Goal: Task Accomplishment & Management: Use online tool/utility

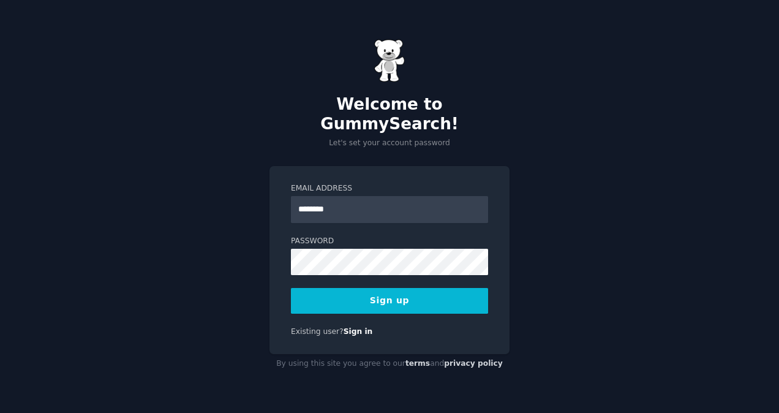
type input "**********"
click at [385, 294] on button "Sign up" at bounding box center [389, 301] width 197 height 26
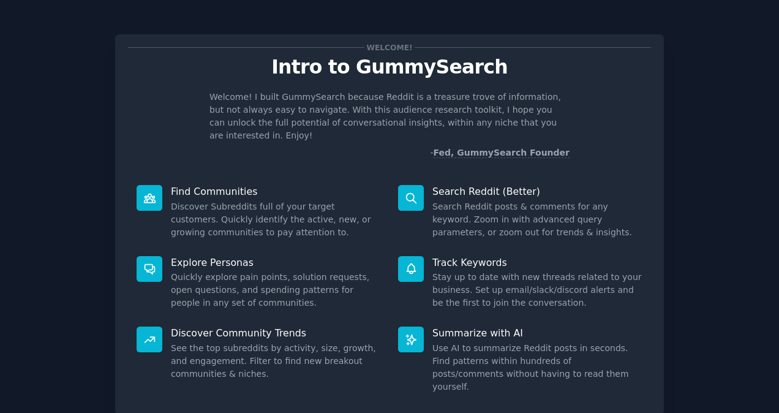
click at [650, 318] on div "Summarize with AI Use AI to summarize Reddit posts in seconds. Find patterns wi…" at bounding box center [521, 360] width 262 height 84
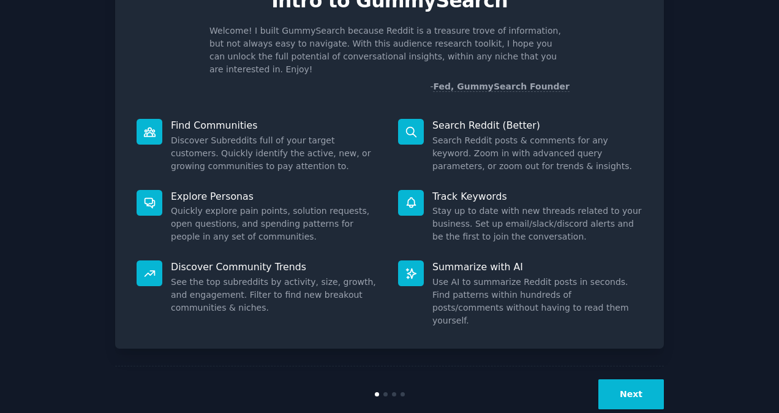
click at [642, 379] on button "Next" at bounding box center [632, 394] width 66 height 30
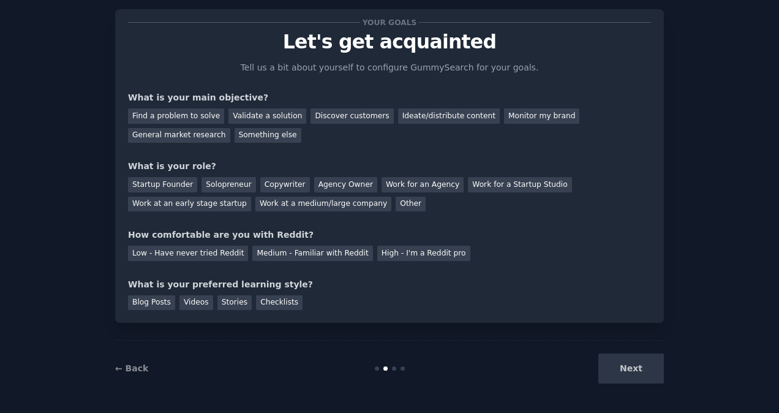
click at [642, 360] on div "Next" at bounding box center [572, 369] width 183 height 30
click at [324, 113] on div "Discover customers" at bounding box center [352, 115] width 83 height 15
click at [279, 250] on div "Medium - Familiar with Reddit" at bounding box center [312, 253] width 120 height 15
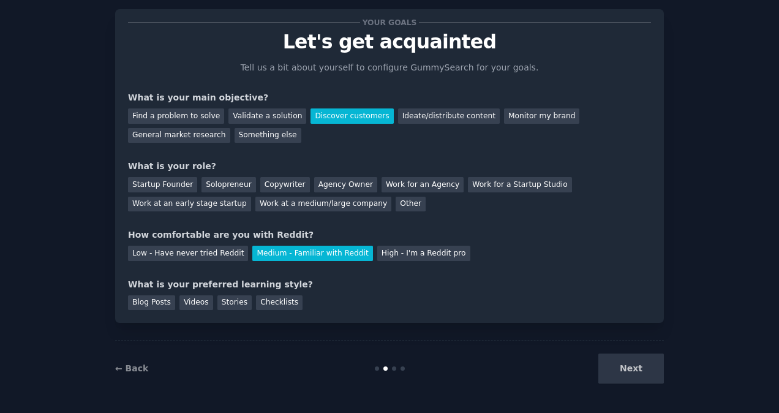
click at [233, 305] on div "Stories" at bounding box center [235, 302] width 34 height 15
click at [256, 207] on div "Work at a medium/large company" at bounding box center [324, 204] width 136 height 15
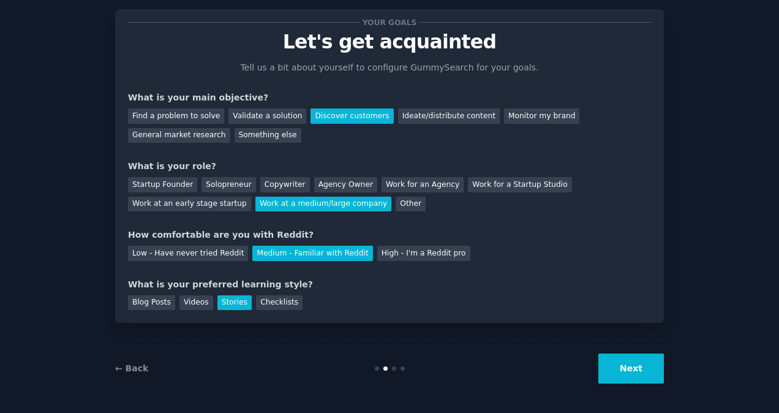
click at [626, 372] on button "Next" at bounding box center [632, 369] width 66 height 30
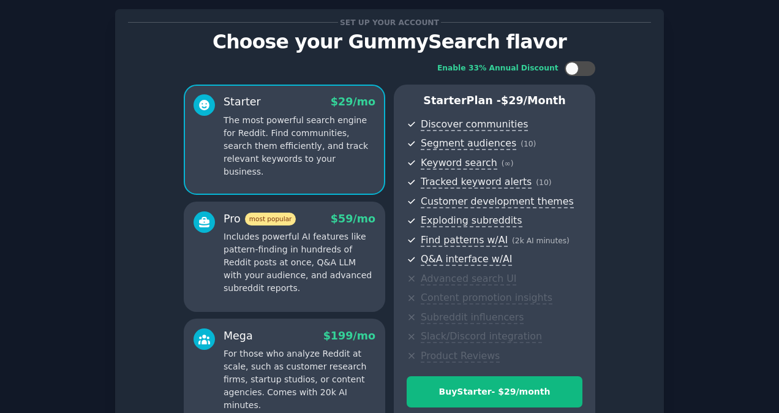
click at [764, 126] on div "Set up your account Choose your GummySearch flavor Enable 33% Annual Discount S…" at bounding box center [389, 260] width 779 height 571
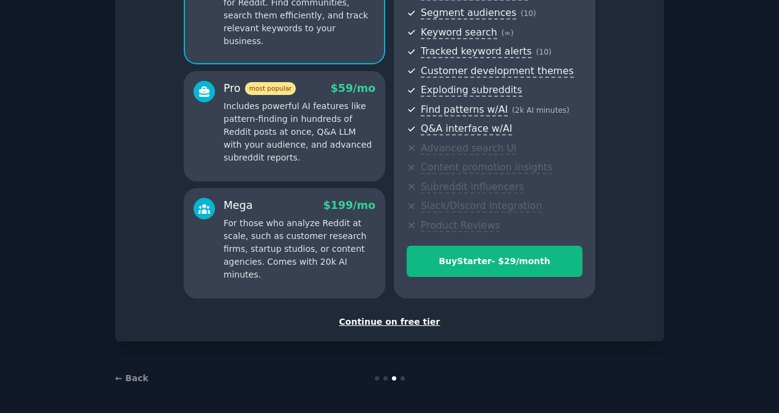
scroll to position [157, 0]
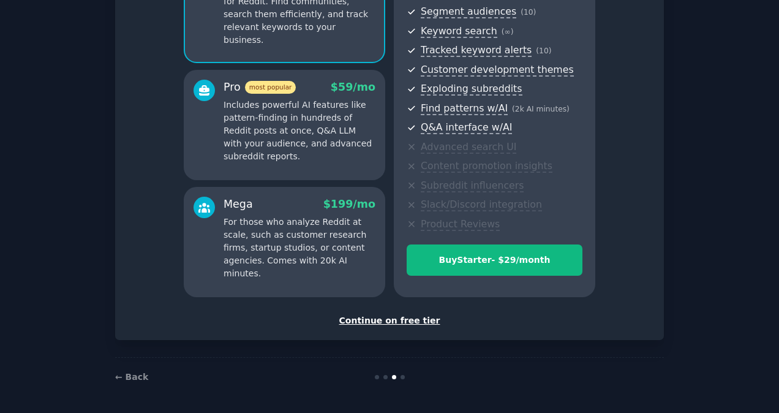
click at [381, 322] on div "Continue on free tier" at bounding box center [389, 320] width 523 height 13
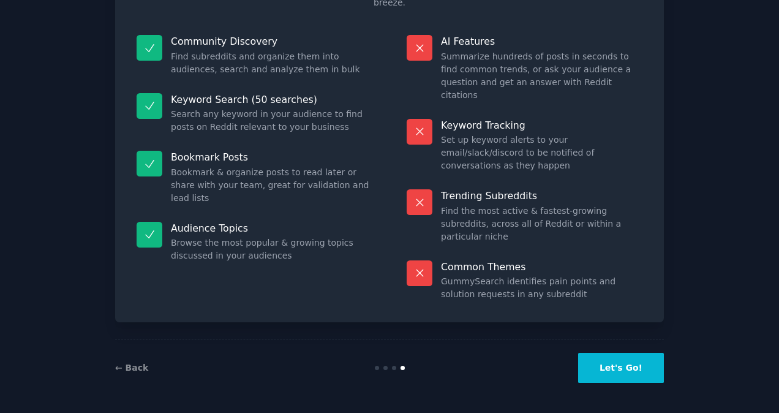
scroll to position [64, 0]
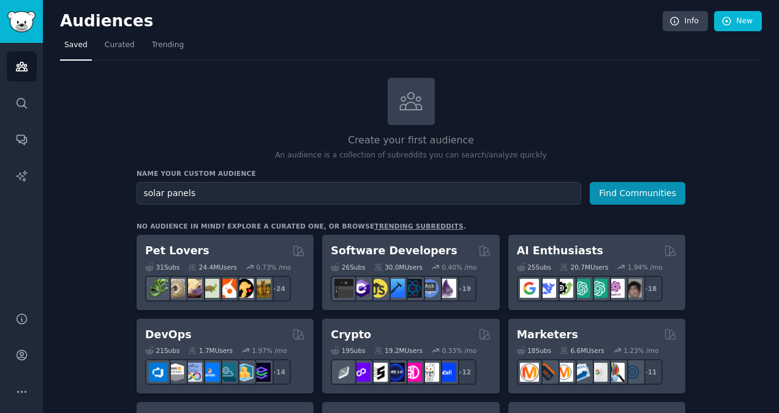
type input "solar panels"
click at [590, 182] on button "Find Communities" at bounding box center [638, 193] width 96 height 23
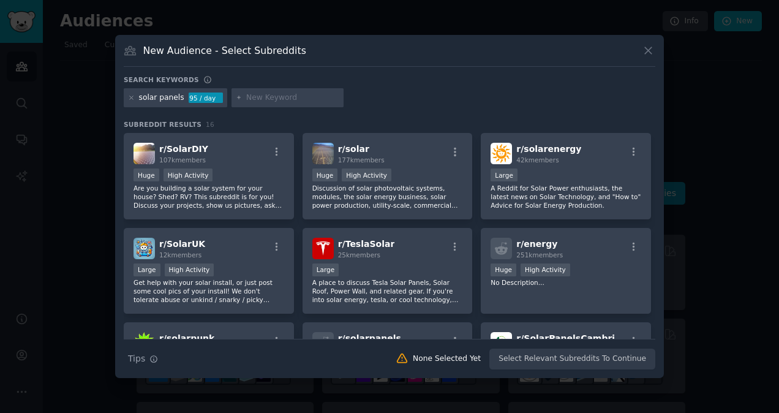
click at [236, 205] on p "Are you building a solar system for your house? Shed? RV? This subreddit is for…" at bounding box center [209, 197] width 151 height 26
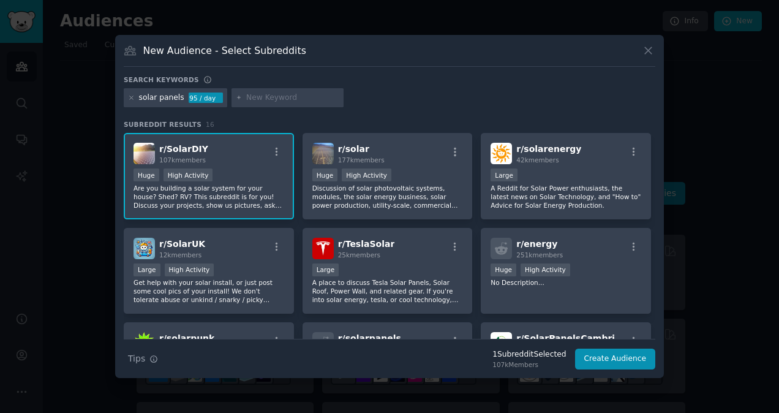
click at [250, 277] on div "Large High Activity" at bounding box center [209, 271] width 151 height 15
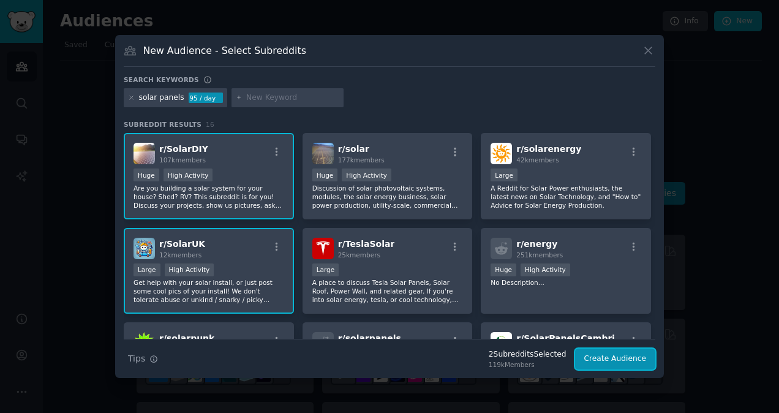
click at [626, 361] on button "Create Audience" at bounding box center [615, 359] width 81 height 21
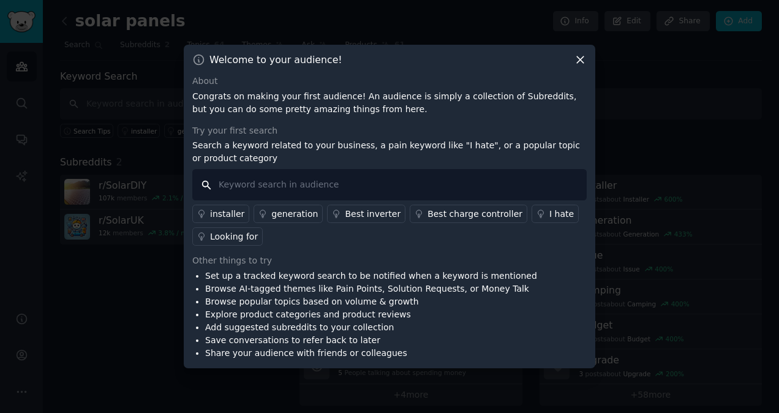
click at [450, 186] on input "text" at bounding box center [389, 184] width 395 height 31
type input "i hate"
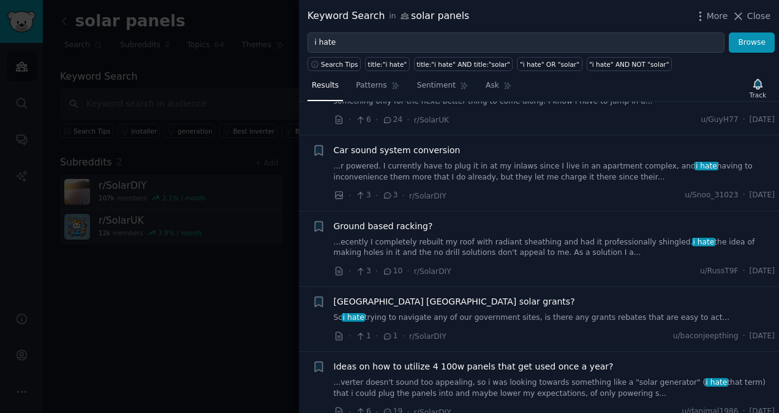
scroll to position [889, 0]
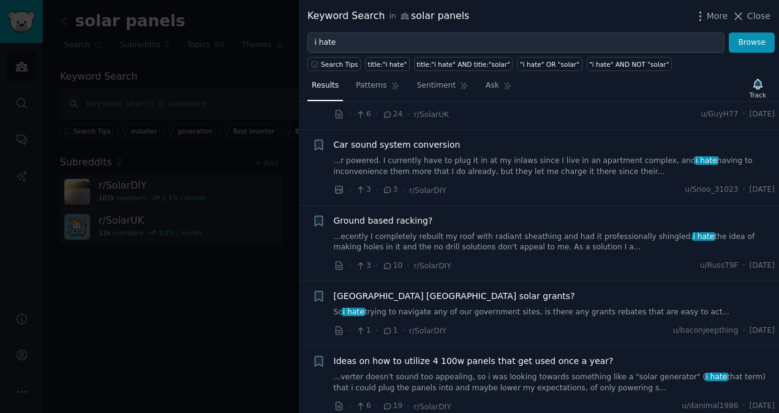
click at [773, 292] on li "+ [GEOGRAPHIC_DATA] [GEOGRAPHIC_DATA] solar grants? So i hate trying to navigat…" at bounding box center [539, 313] width 480 height 64
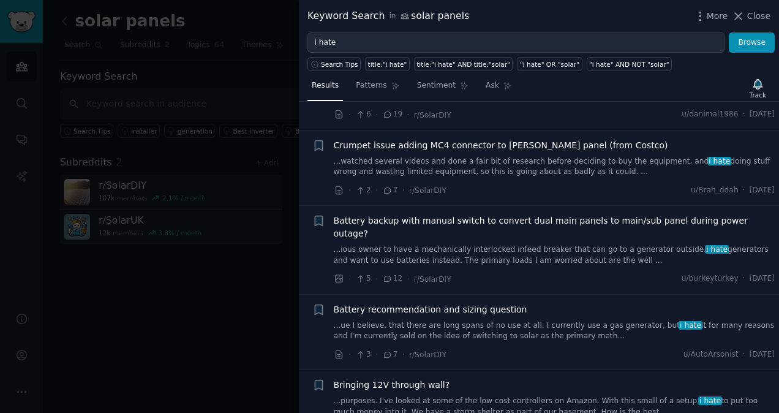
scroll to position [1178, 0]
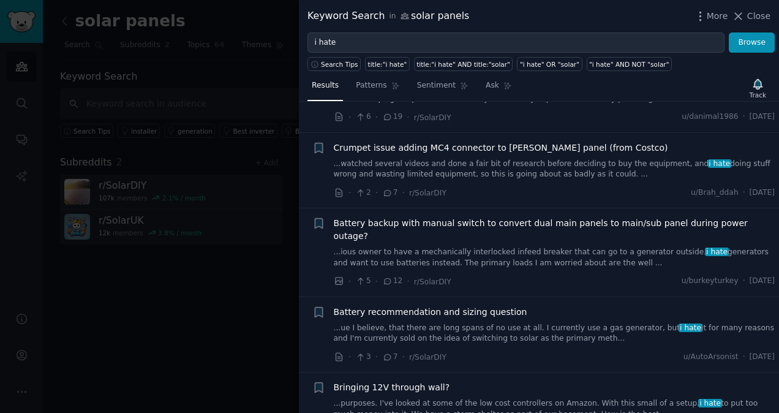
click at [776, 373] on li "+ Bringing 12V through wall? ...purposes. I've looked at some of the low cost c…" at bounding box center [539, 410] width 480 height 75
drag, startPoint x: 776, startPoint y: 343, endPoint x: 779, endPoint y: 358, distance: 15.0
click at [779, 358] on html "Audiences Search Conversations AI Reports Help Account More solar panels Info E…" at bounding box center [389, 206] width 779 height 413
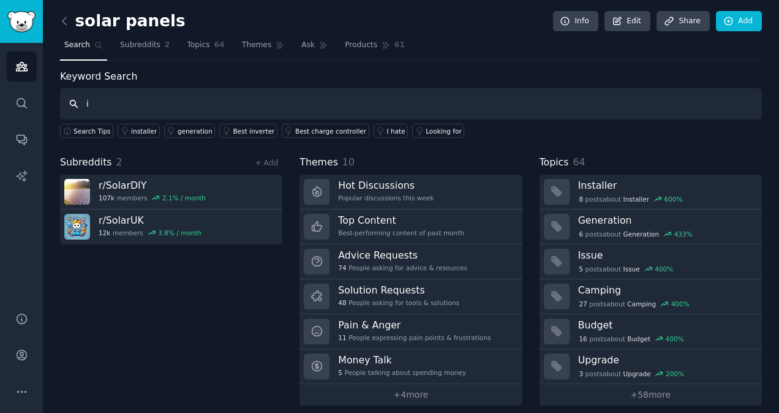
type input "i"
type input "i hate"
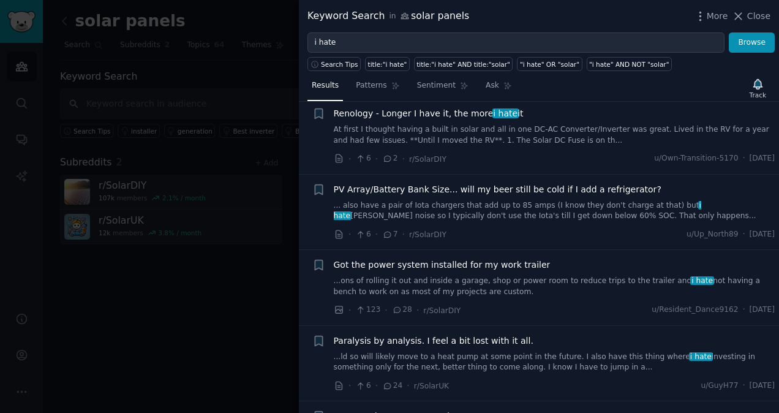
scroll to position [621, 0]
